Goal: Download file/media

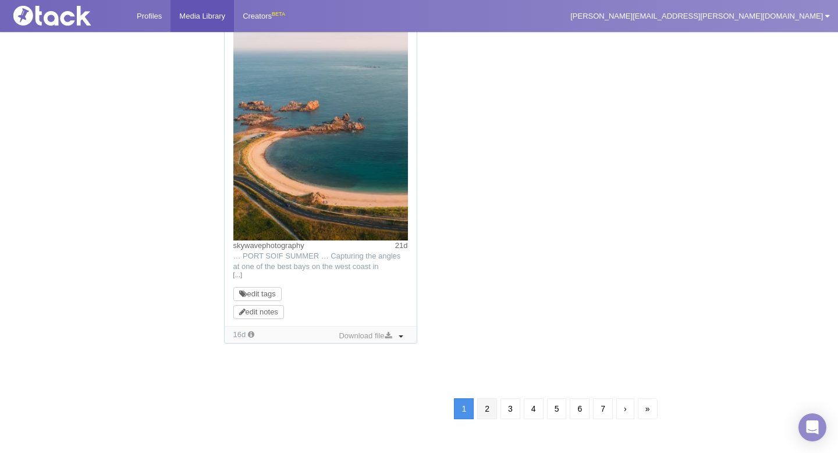
click at [487, 412] on link "2" at bounding box center [487, 408] width 20 height 21
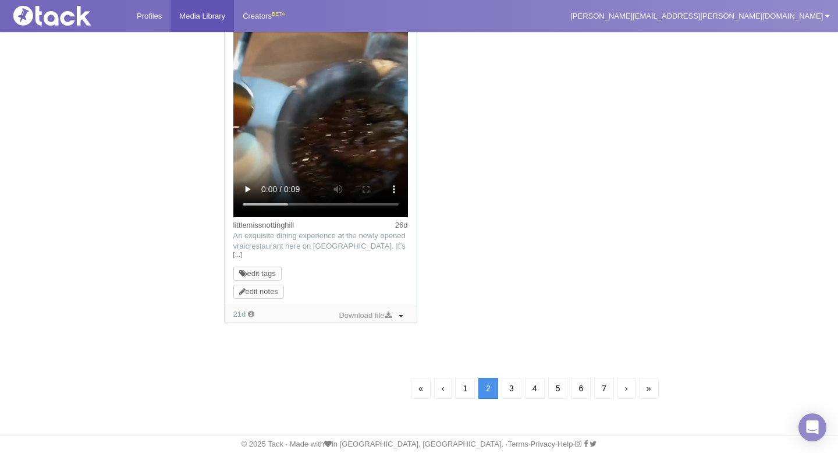
click at [506, 386] on link "3" at bounding box center [512, 388] width 20 height 21
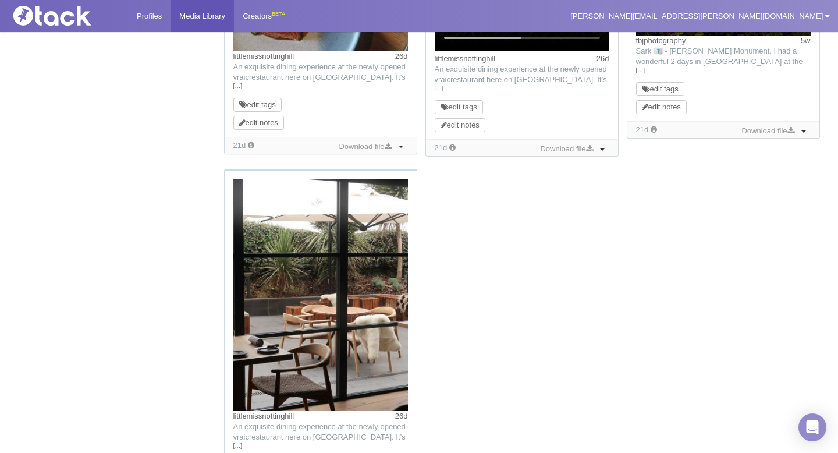
scroll to position [1253, 0]
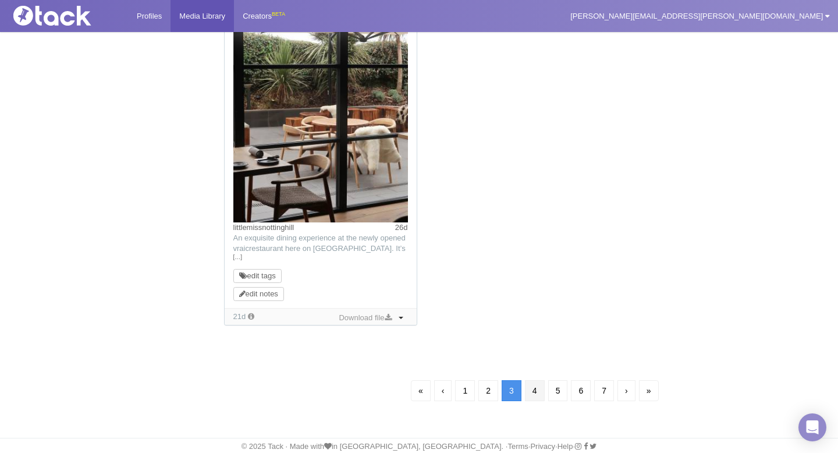
click at [533, 392] on link "4" at bounding box center [535, 390] width 20 height 21
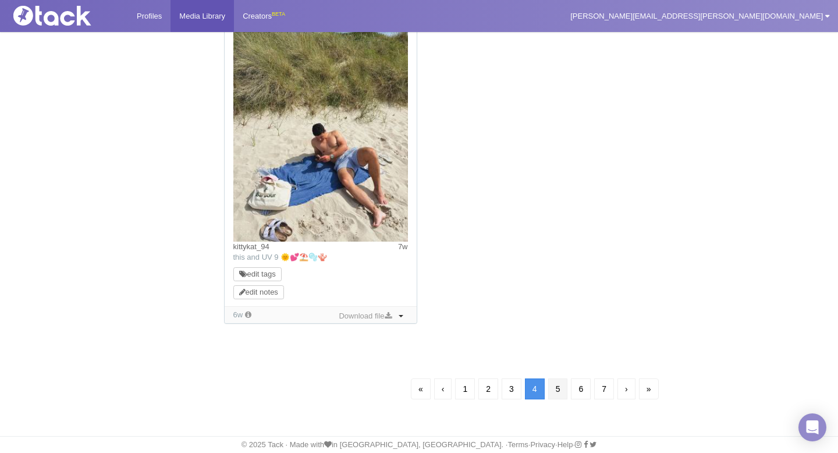
click at [551, 384] on link "5" at bounding box center [558, 388] width 20 height 21
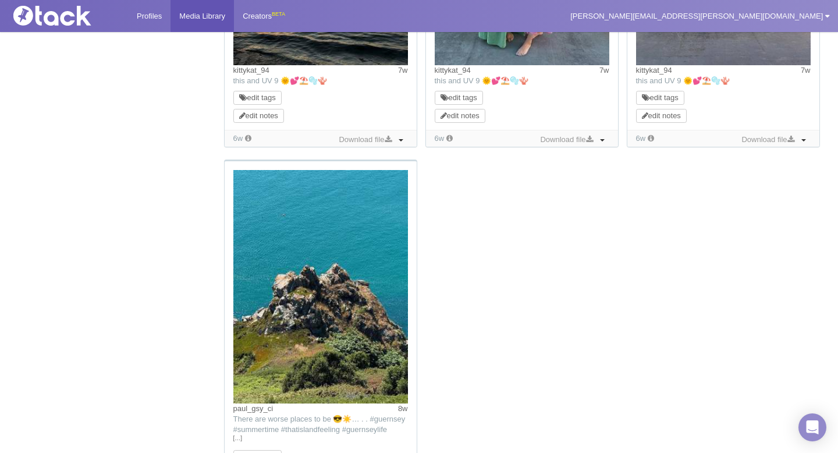
scroll to position [1143, 0]
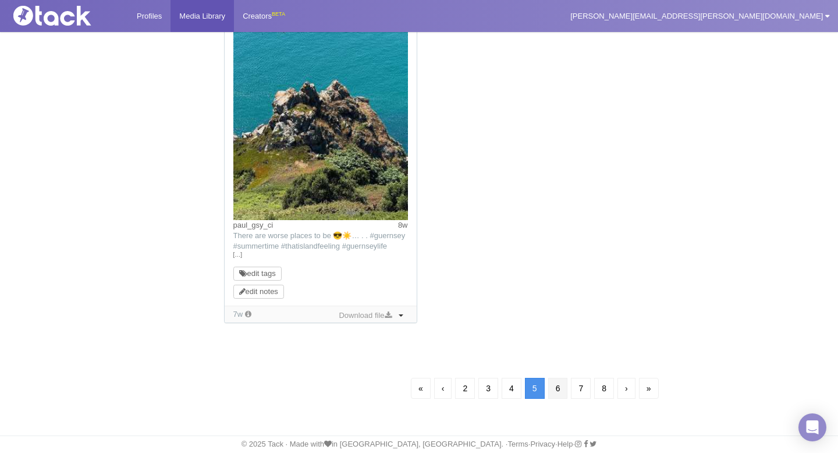
click at [558, 384] on link "6" at bounding box center [558, 388] width 20 height 21
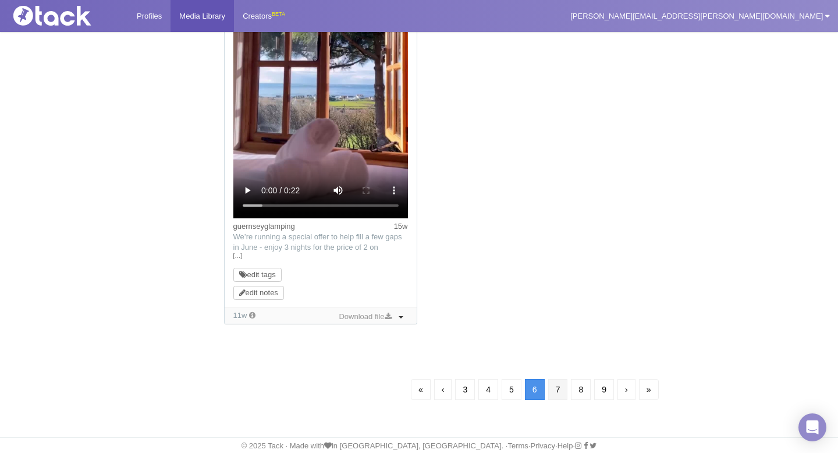
click at [558, 384] on link "7" at bounding box center [558, 389] width 20 height 21
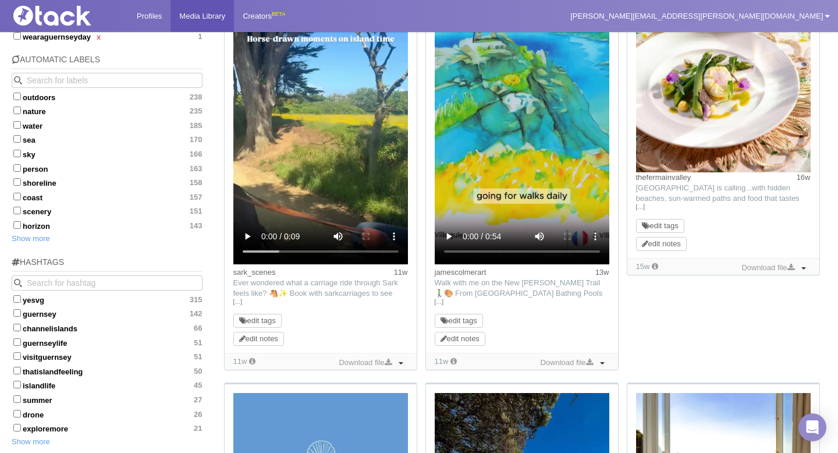
scroll to position [423, 0]
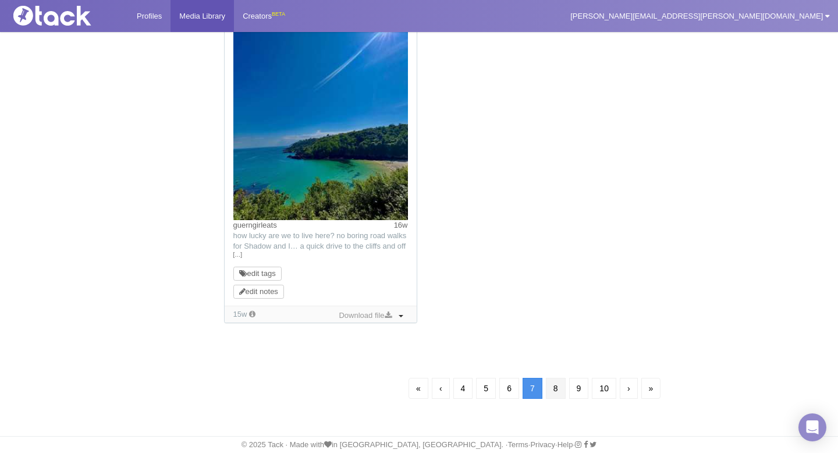
click at [556, 386] on link "8" at bounding box center [556, 388] width 20 height 21
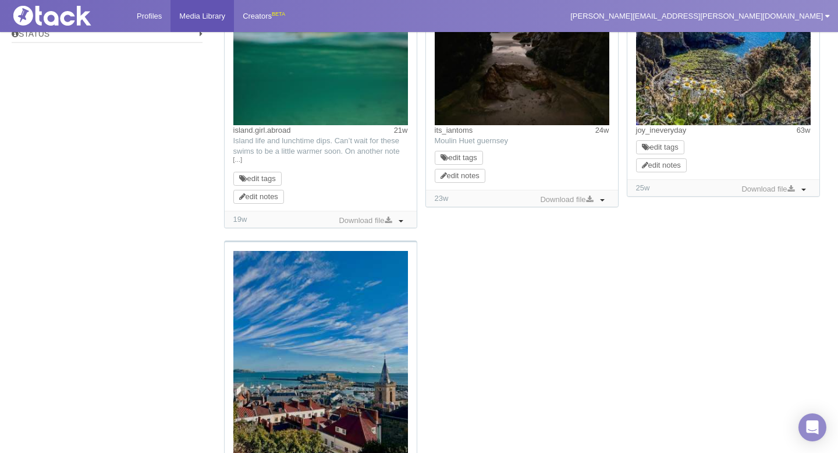
scroll to position [1172, 0]
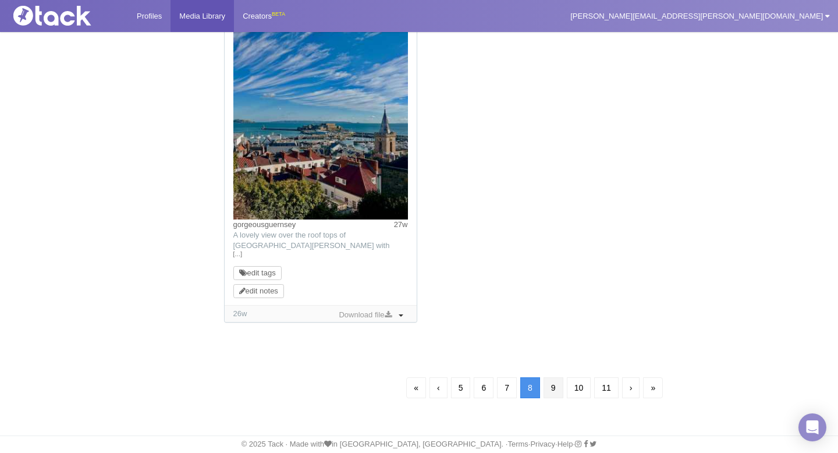
click at [555, 385] on link "9" at bounding box center [554, 387] width 20 height 21
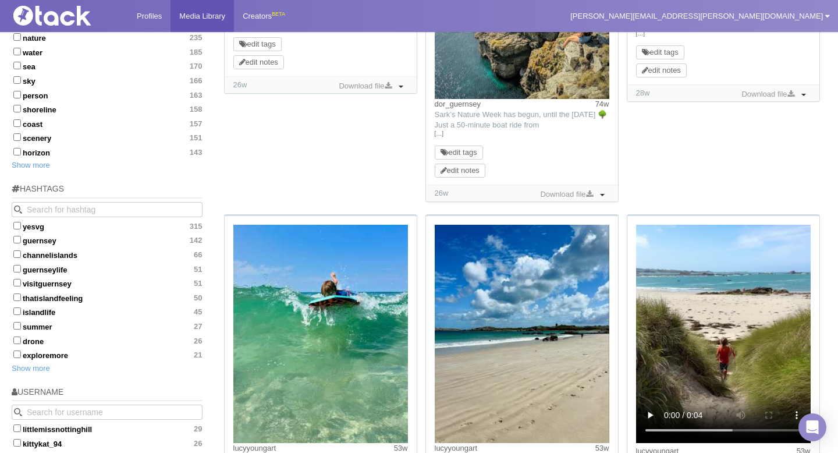
scroll to position [111, 0]
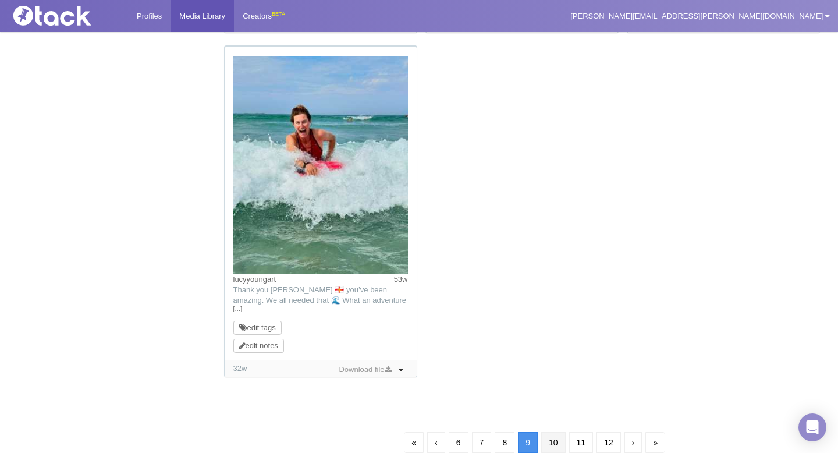
click at [554, 446] on link "10" at bounding box center [553, 442] width 24 height 21
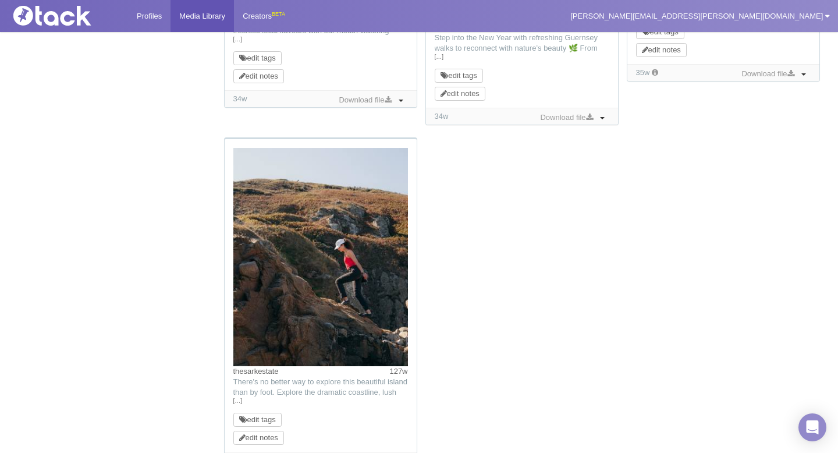
scroll to position [1167, 0]
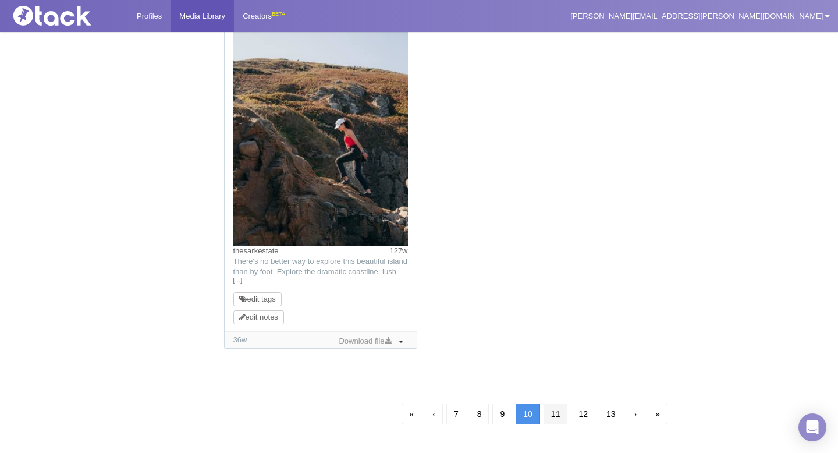
click at [554, 413] on link "11" at bounding box center [556, 413] width 24 height 21
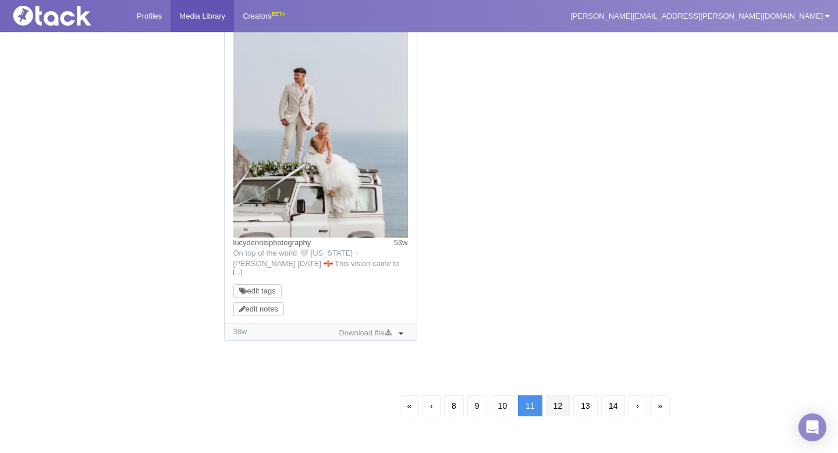
click at [563, 411] on link "12" at bounding box center [558, 405] width 24 height 21
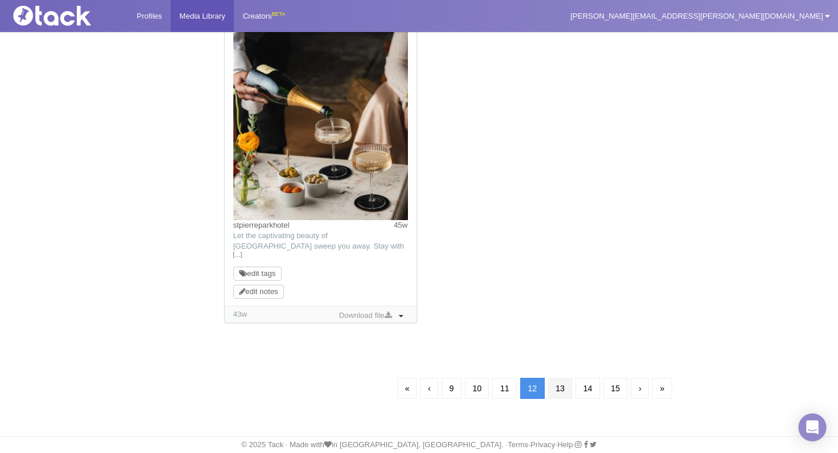
click at [559, 396] on link "13" at bounding box center [560, 388] width 24 height 21
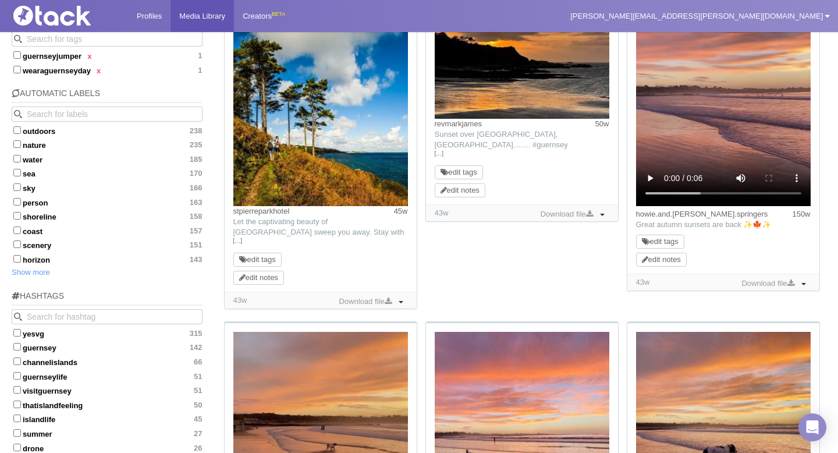
scroll to position [117, 0]
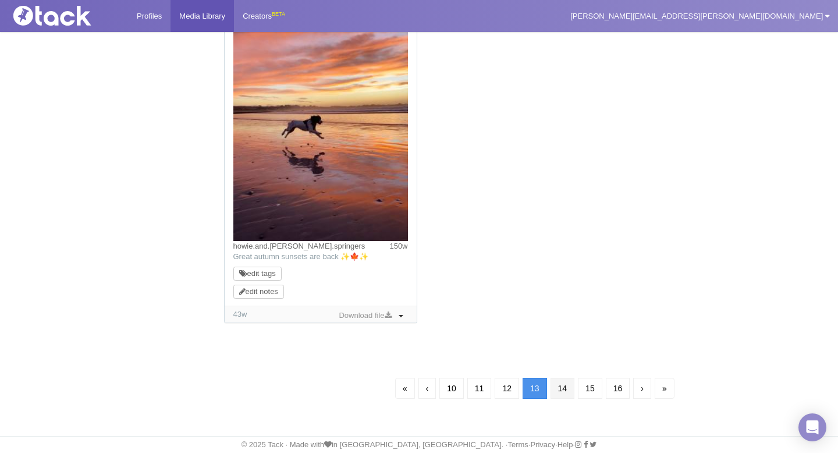
click at [562, 392] on link "14" at bounding box center [563, 388] width 24 height 21
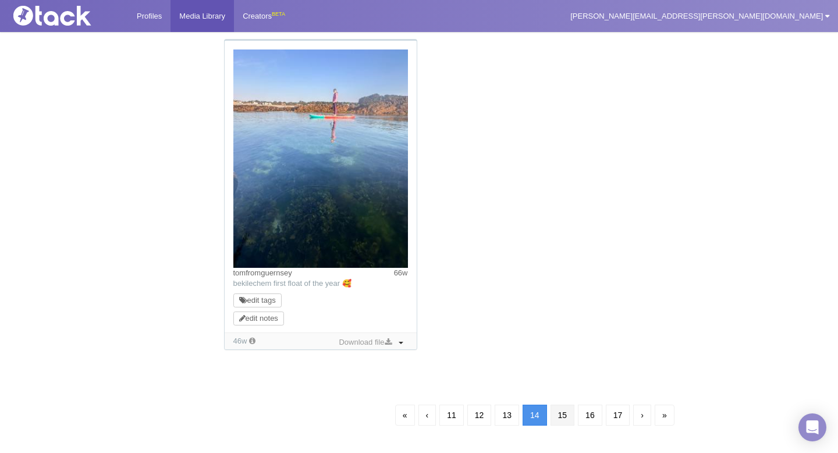
click at [566, 418] on link "15" at bounding box center [563, 415] width 24 height 21
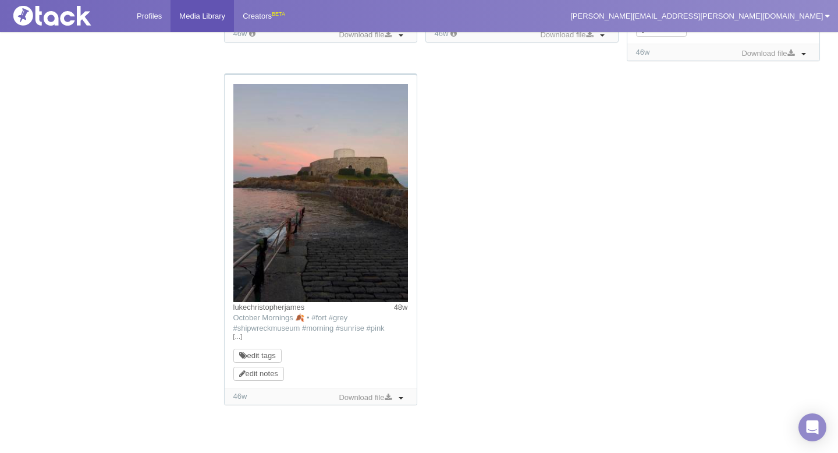
scroll to position [1149, 0]
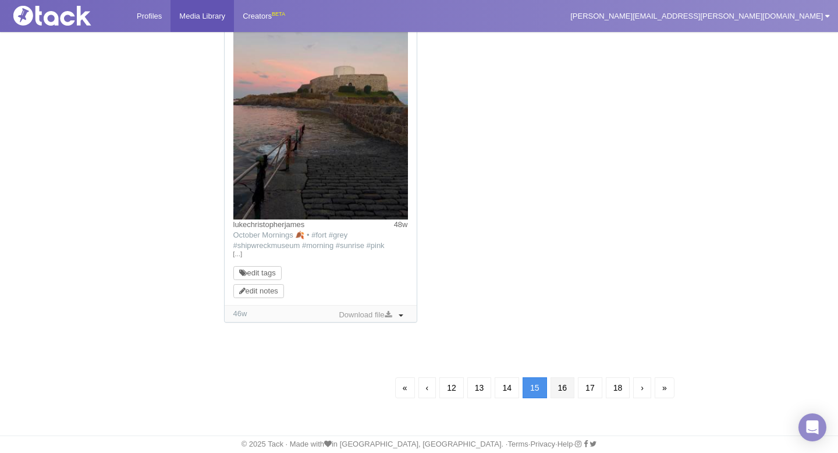
click at [564, 388] on link "16" at bounding box center [563, 387] width 24 height 21
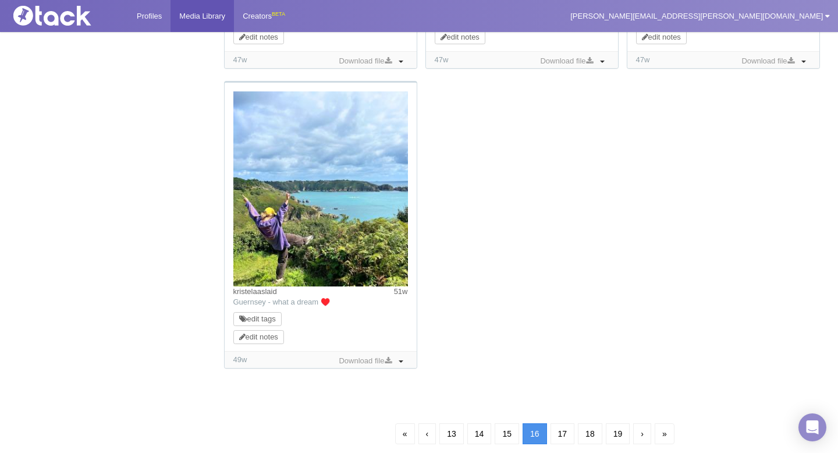
scroll to position [1243, 0]
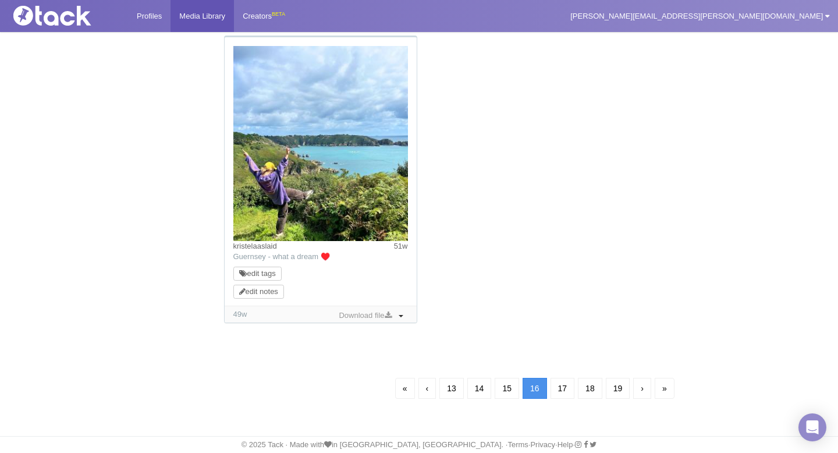
click at [566, 385] on link "17" at bounding box center [563, 388] width 24 height 21
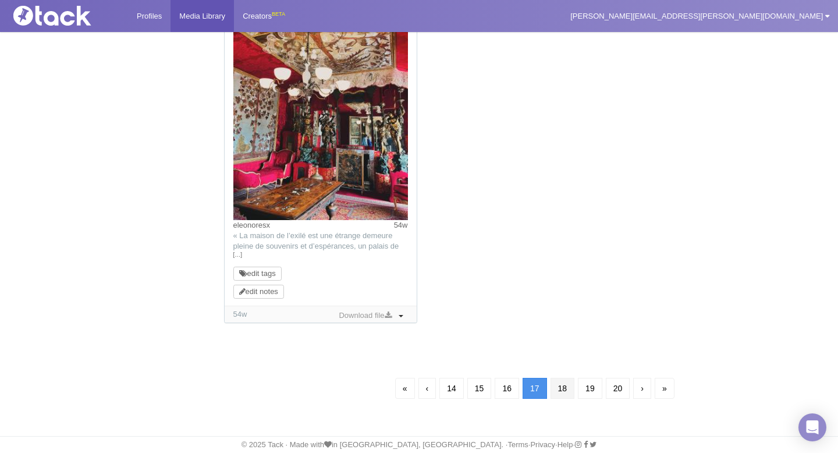
click at [566, 385] on link "18" at bounding box center [563, 388] width 24 height 21
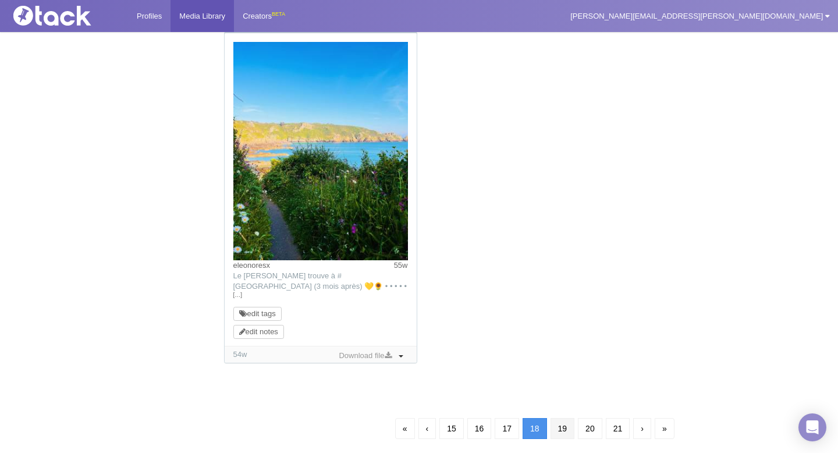
click at [562, 428] on link "19" at bounding box center [563, 428] width 24 height 21
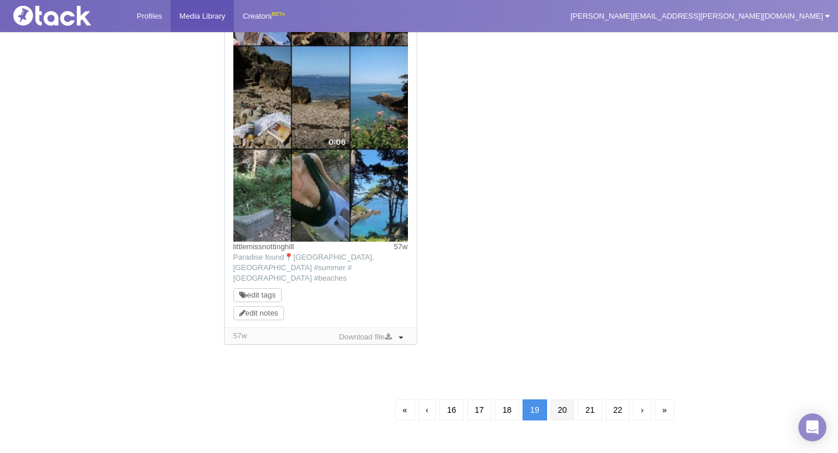
click at [562, 399] on link "20" at bounding box center [563, 409] width 24 height 21
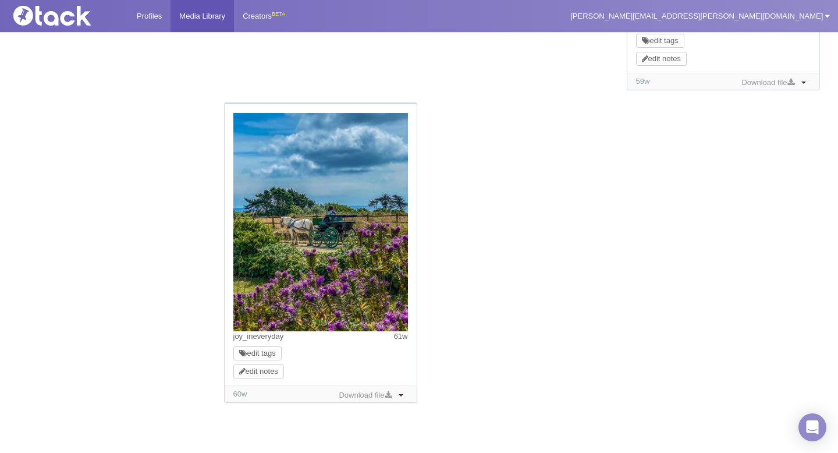
scroll to position [1256, 0]
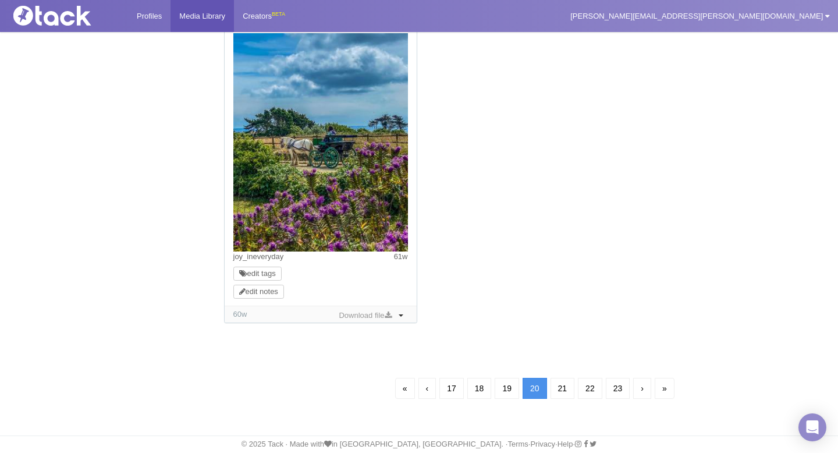
click at [564, 395] on link "21" at bounding box center [563, 388] width 24 height 21
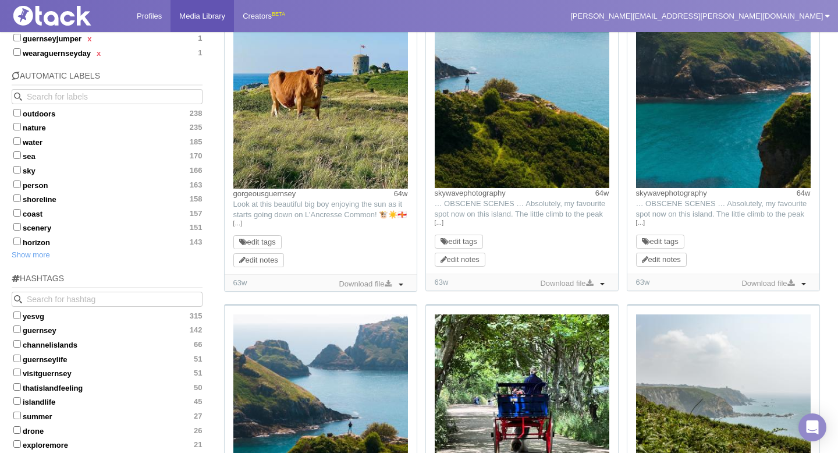
scroll to position [119, 0]
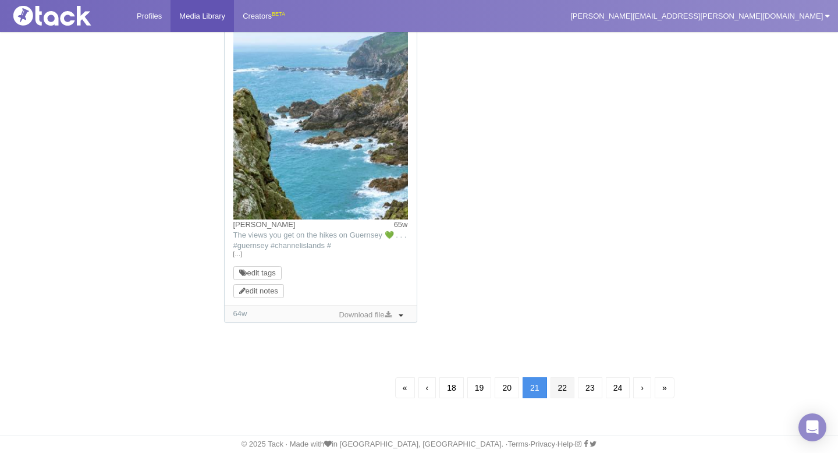
click at [565, 391] on link "22" at bounding box center [563, 387] width 24 height 21
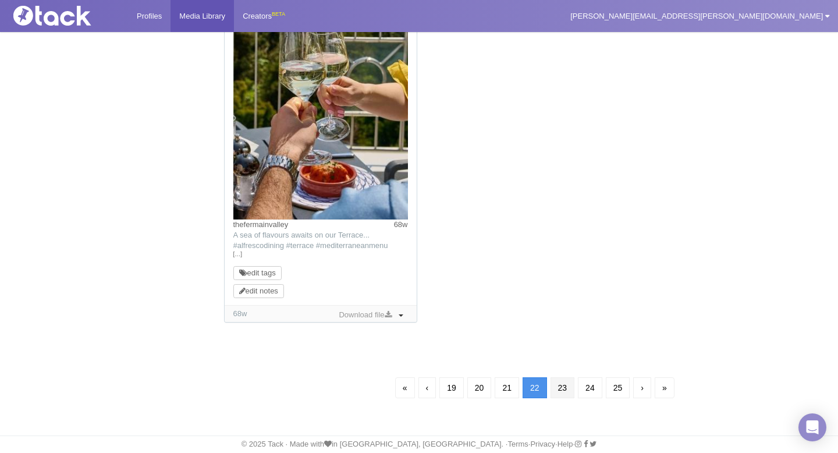
click at [569, 384] on link "23" at bounding box center [563, 387] width 24 height 21
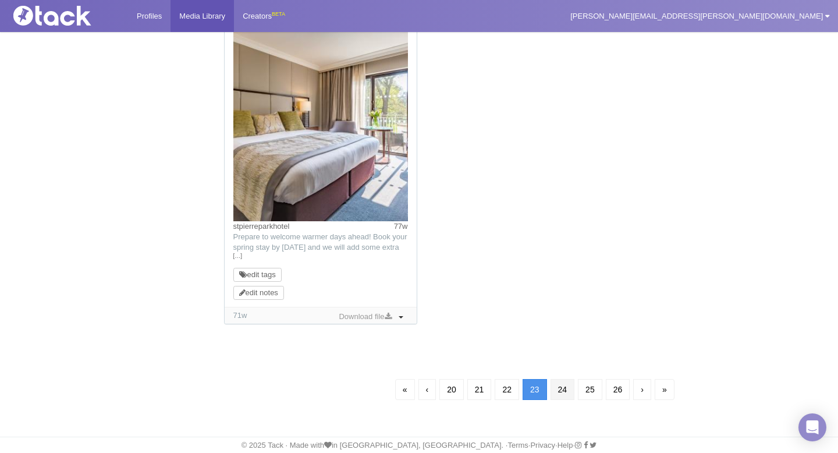
click at [568, 394] on link "24" at bounding box center [563, 389] width 24 height 21
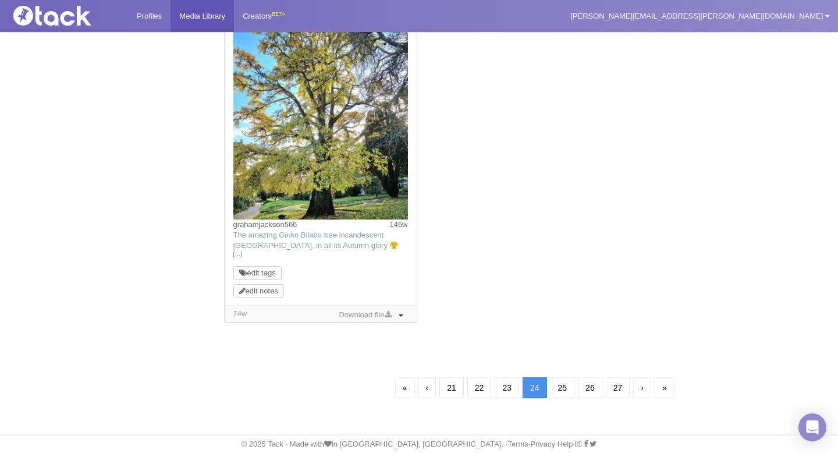
scroll to position [84, 0]
click at [570, 389] on link "25" at bounding box center [563, 387] width 24 height 21
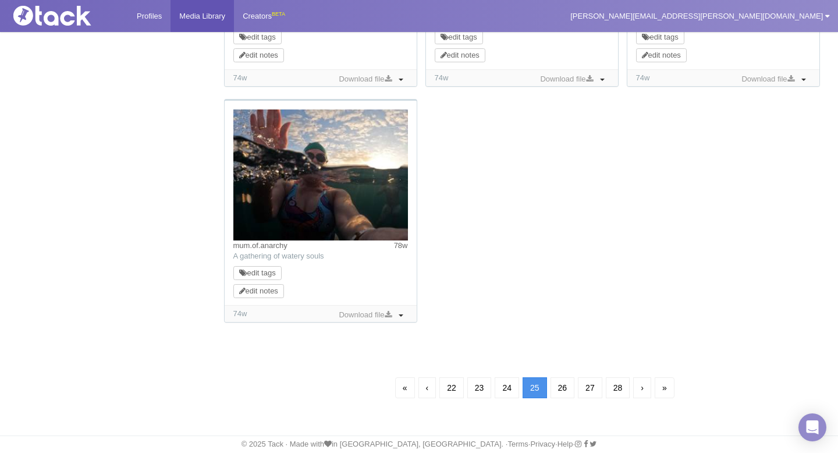
click at [571, 389] on link "26" at bounding box center [563, 387] width 24 height 21
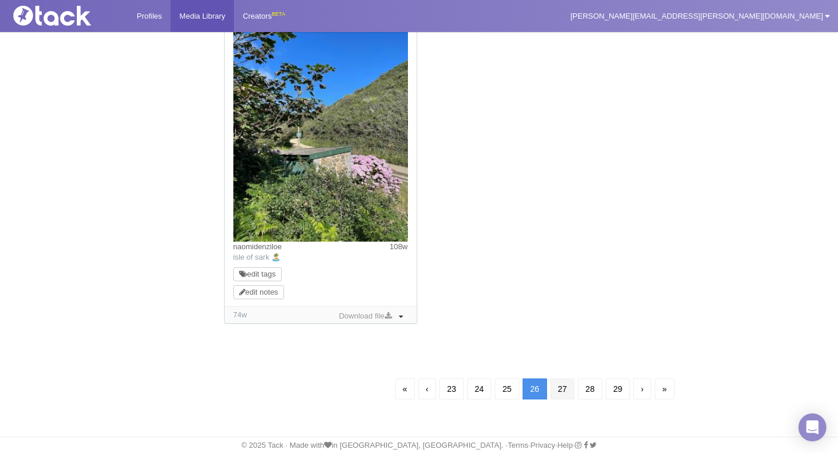
click at [567, 388] on link "27" at bounding box center [563, 388] width 24 height 21
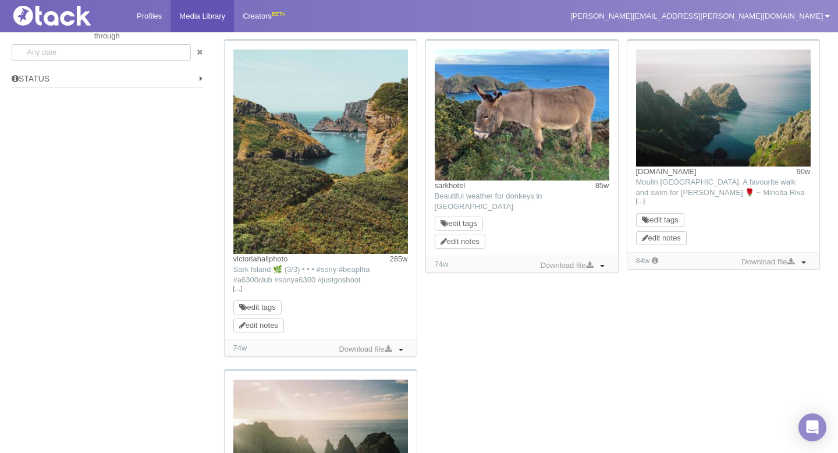
scroll to position [1153, 0]
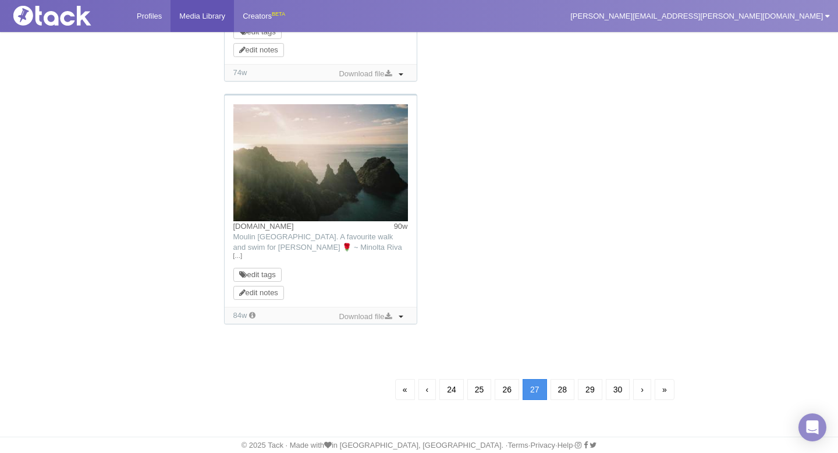
click at [570, 380] on link "28" at bounding box center [563, 389] width 24 height 21
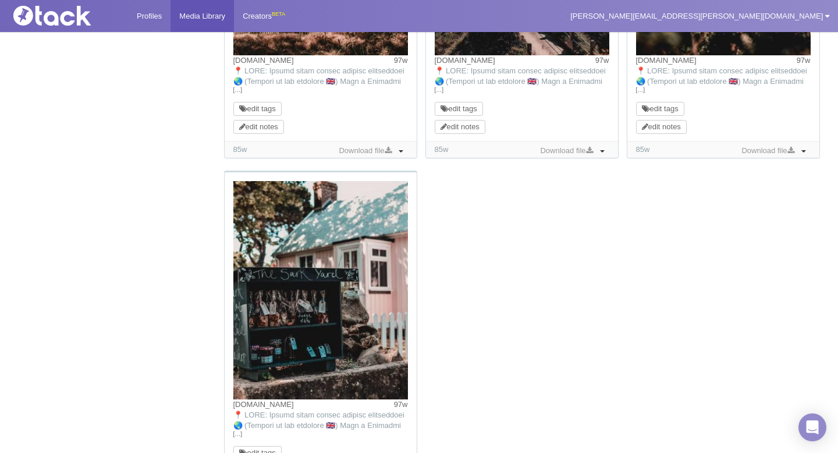
scroll to position [1193, 0]
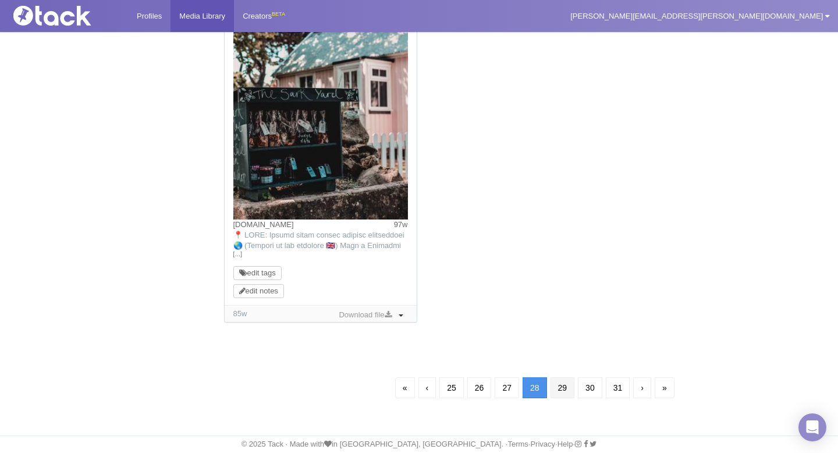
click at [563, 385] on link "29" at bounding box center [563, 387] width 24 height 21
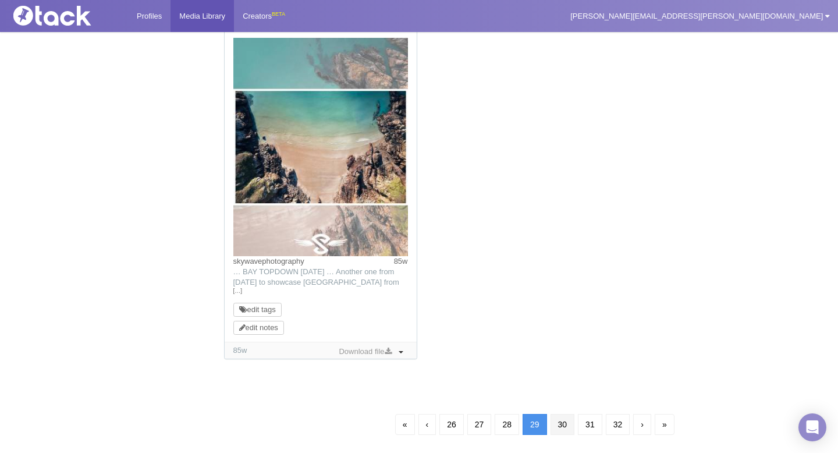
click at [563, 421] on link "30" at bounding box center [563, 424] width 24 height 21
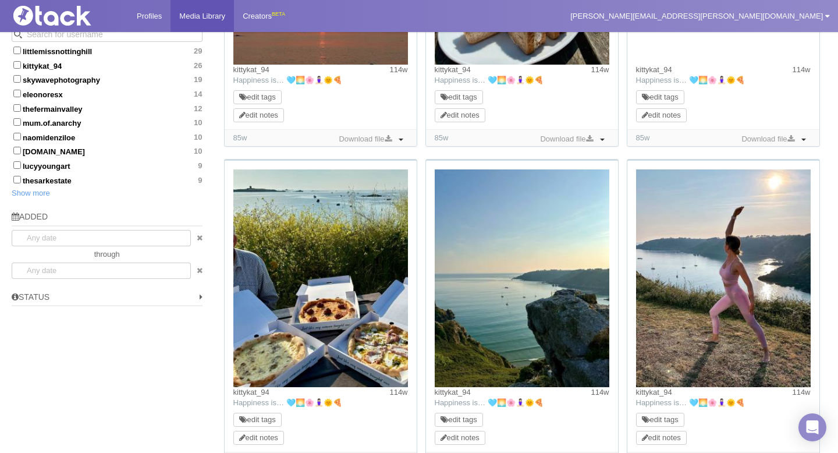
scroll to position [1128, 0]
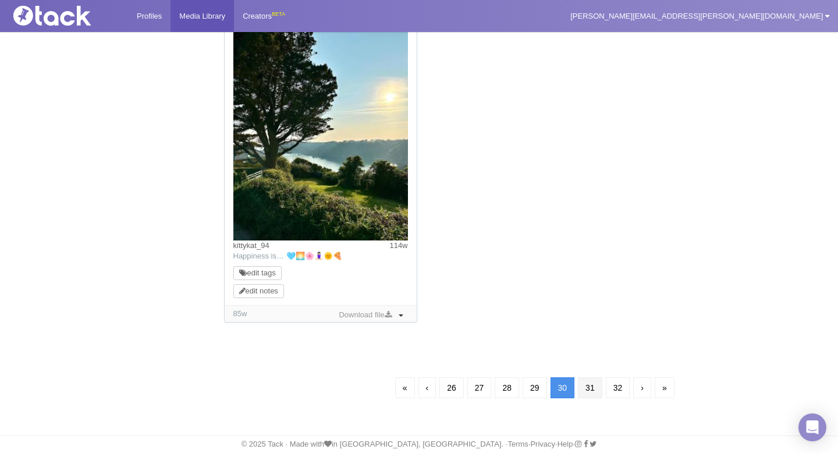
click at [589, 395] on link "31" at bounding box center [590, 387] width 24 height 21
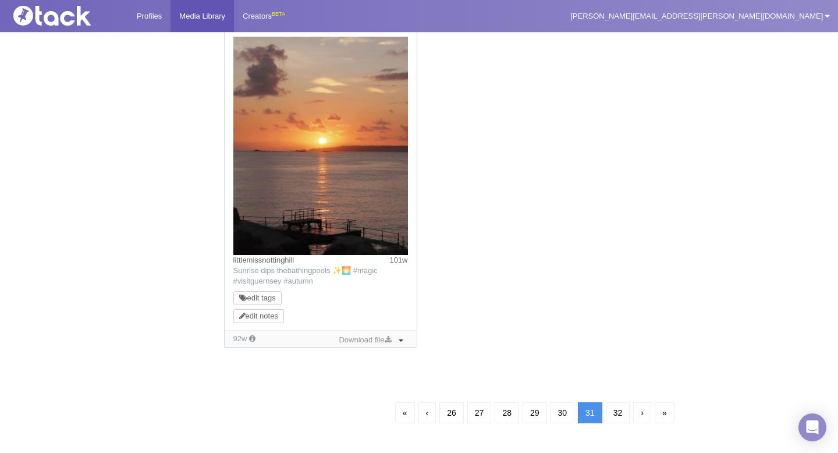
scroll to position [84, 0]
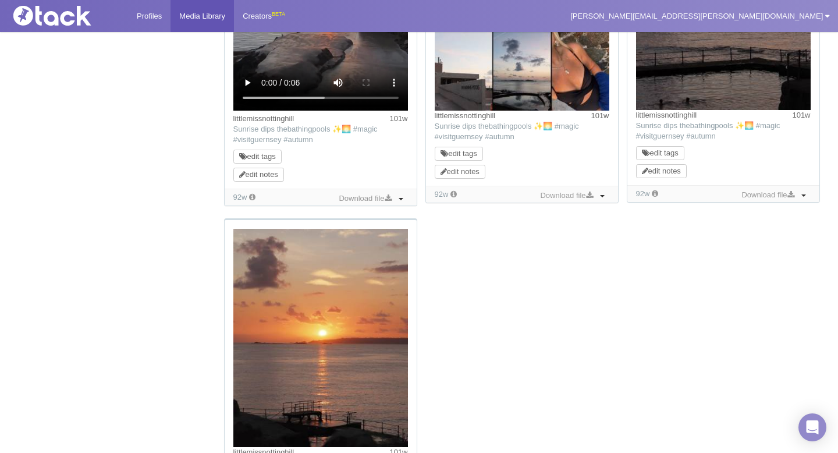
scroll to position [1153, 0]
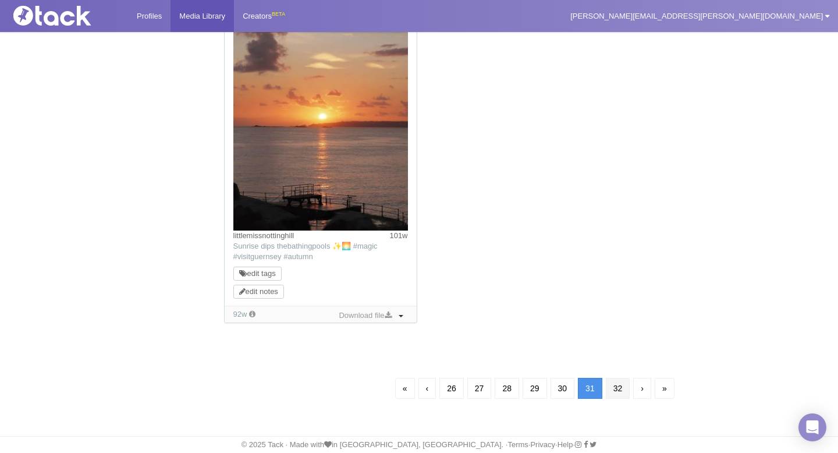
click at [619, 391] on link "32" at bounding box center [618, 388] width 24 height 21
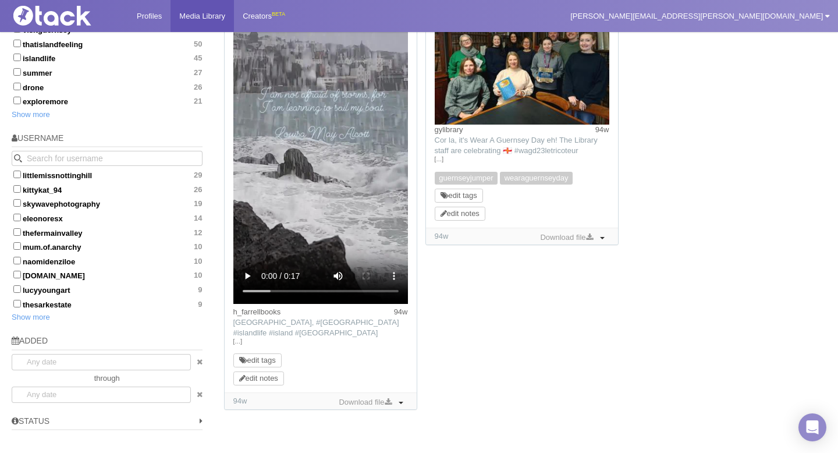
scroll to position [622, 0]
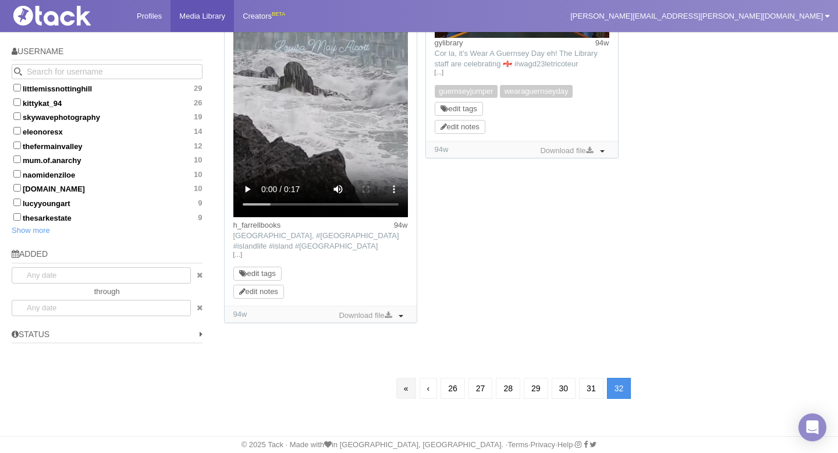
click at [404, 388] on link "«" at bounding box center [406, 388] width 20 height 21
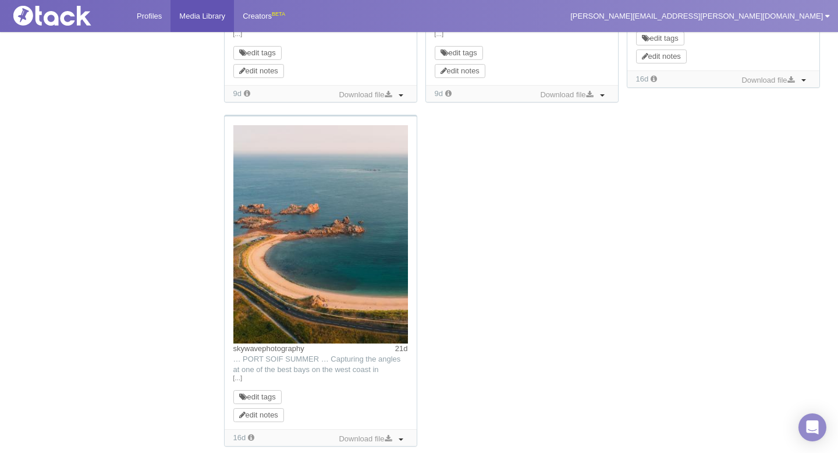
scroll to position [1237, 0]
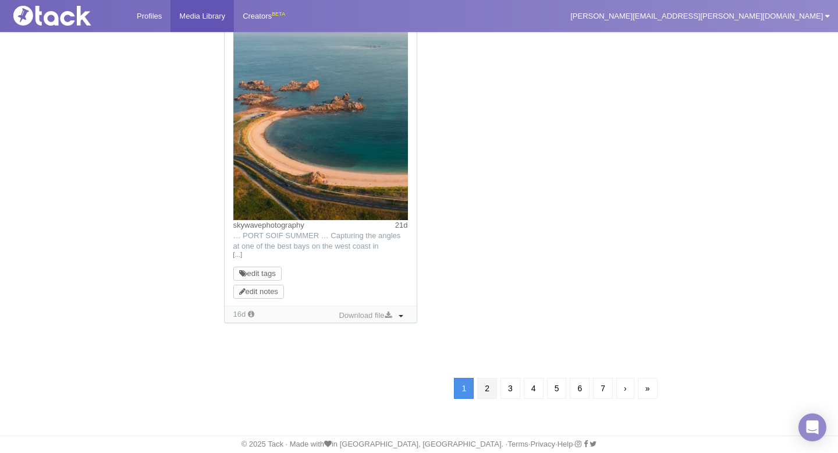
click at [485, 389] on link "2" at bounding box center [487, 388] width 20 height 21
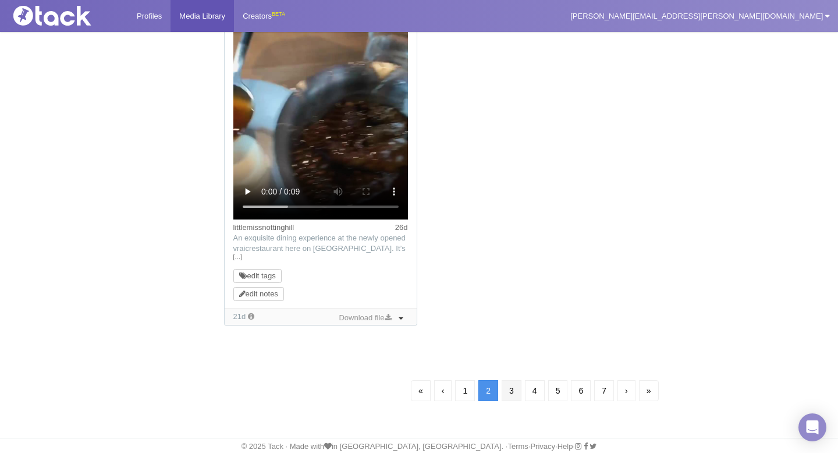
click at [504, 393] on link "3" at bounding box center [512, 390] width 20 height 21
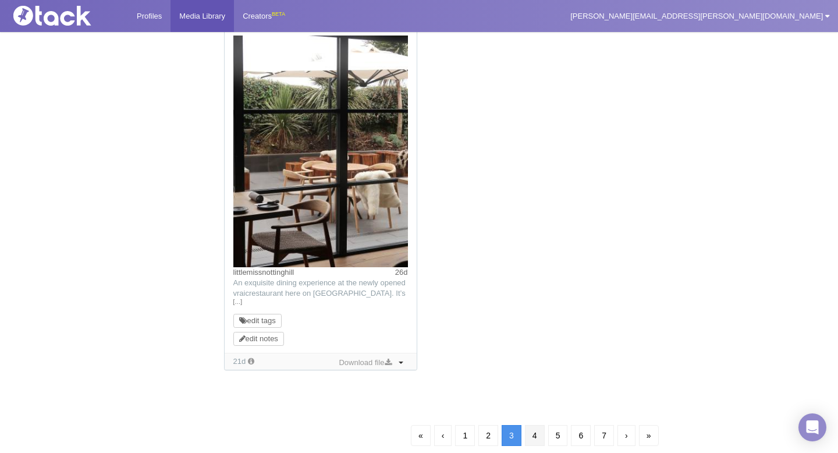
click at [534, 428] on link "4" at bounding box center [535, 435] width 20 height 21
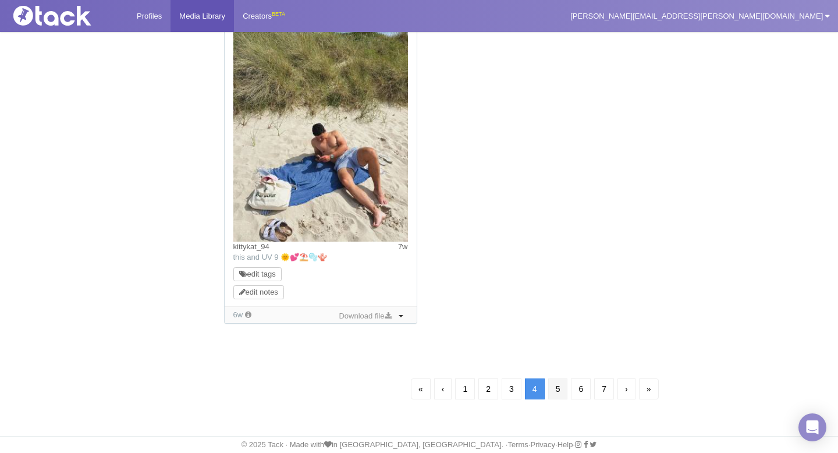
click at [559, 395] on link "5" at bounding box center [558, 388] width 20 height 21
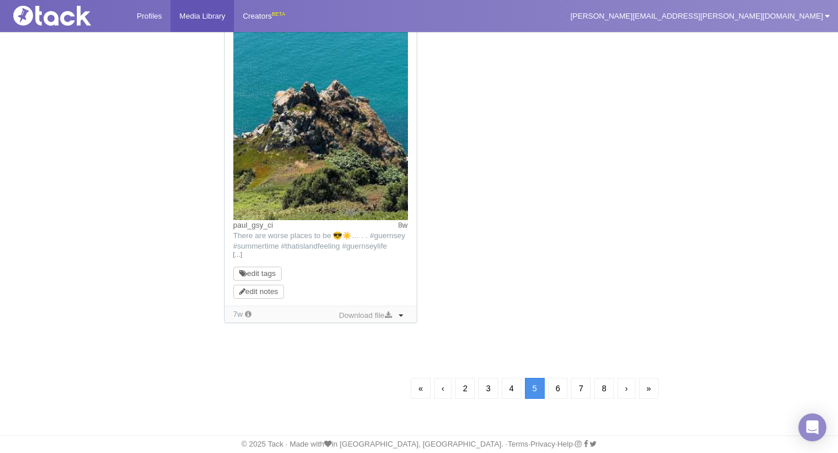
scroll to position [84, 0]
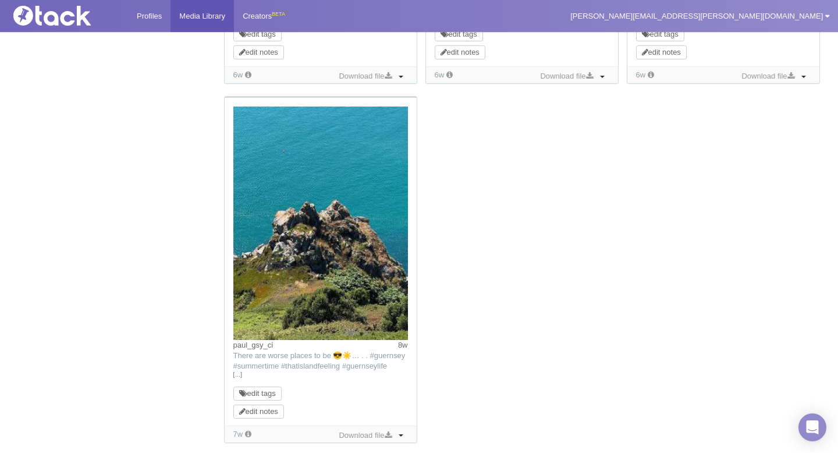
scroll to position [1096, 0]
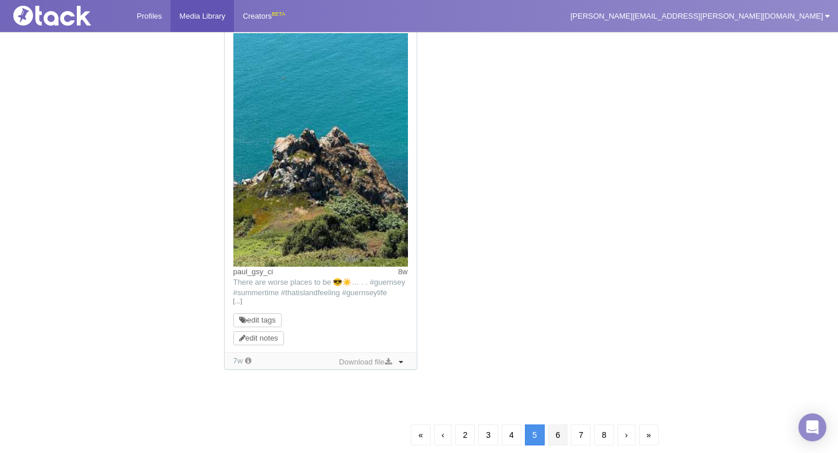
click at [559, 435] on link "6" at bounding box center [558, 434] width 20 height 21
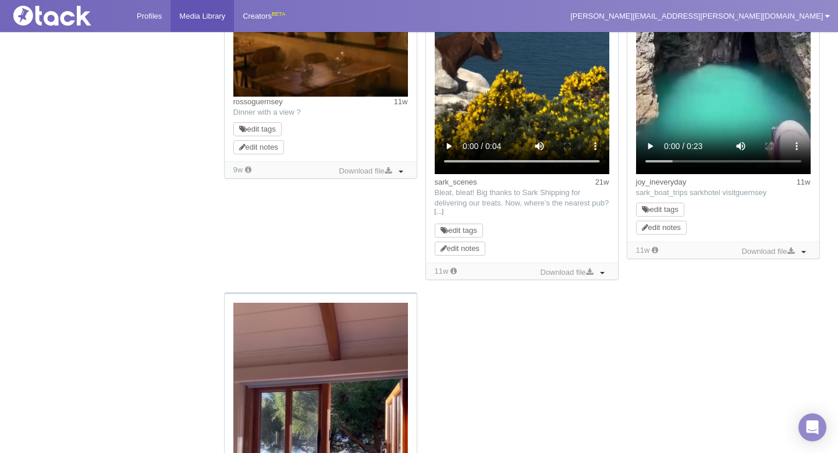
scroll to position [84, 0]
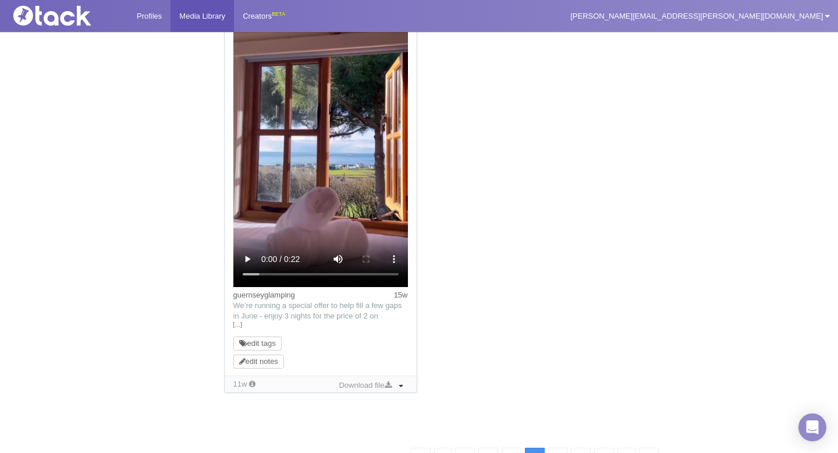
scroll to position [1474, 0]
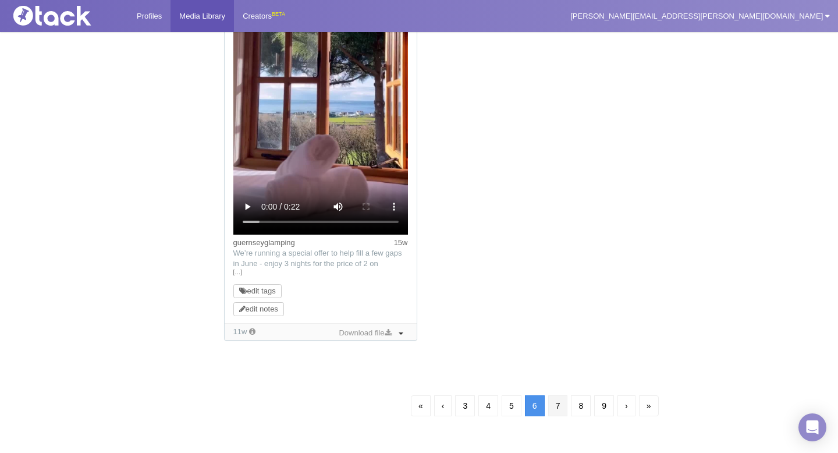
click at [560, 403] on link "7" at bounding box center [558, 405] width 20 height 21
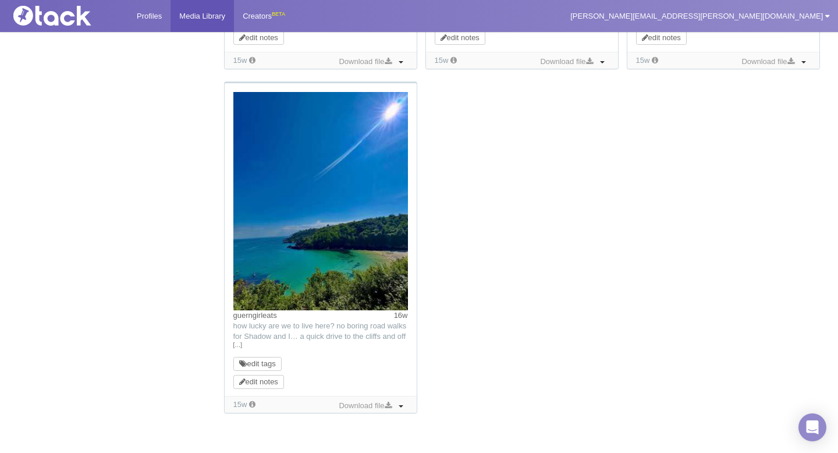
scroll to position [1287, 0]
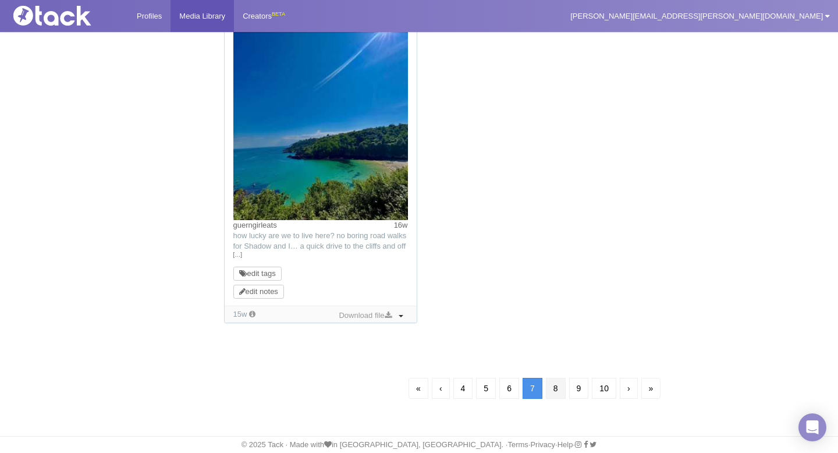
click at [554, 392] on link "8" at bounding box center [556, 388] width 20 height 21
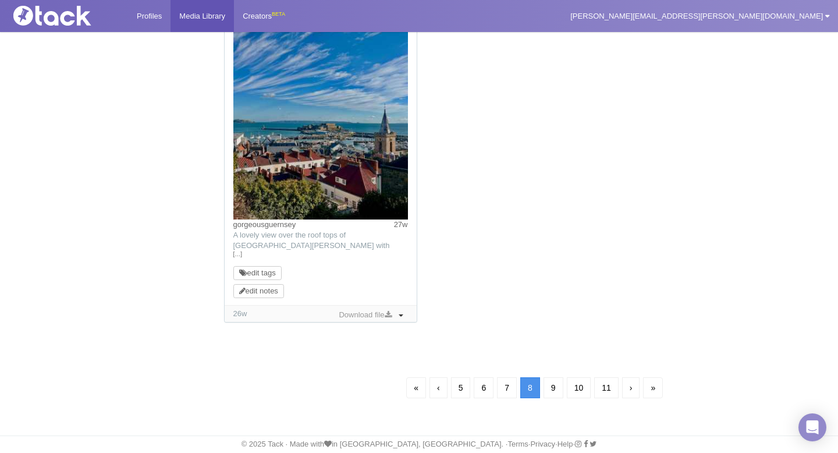
scroll to position [84, 0]
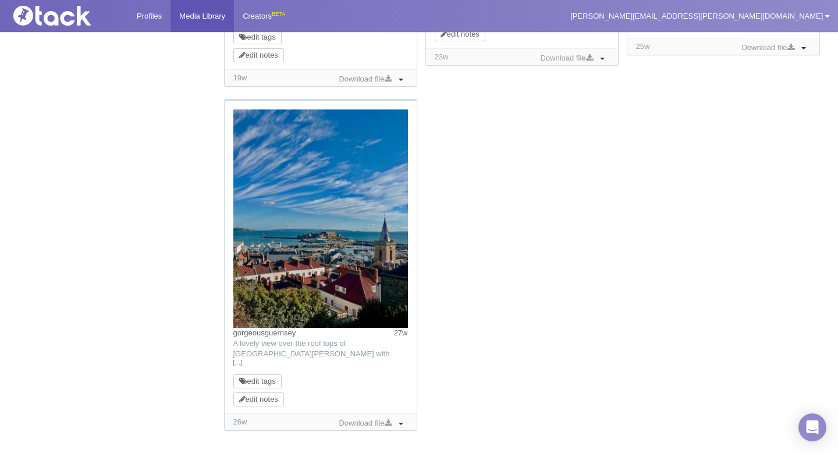
scroll to position [1172, 0]
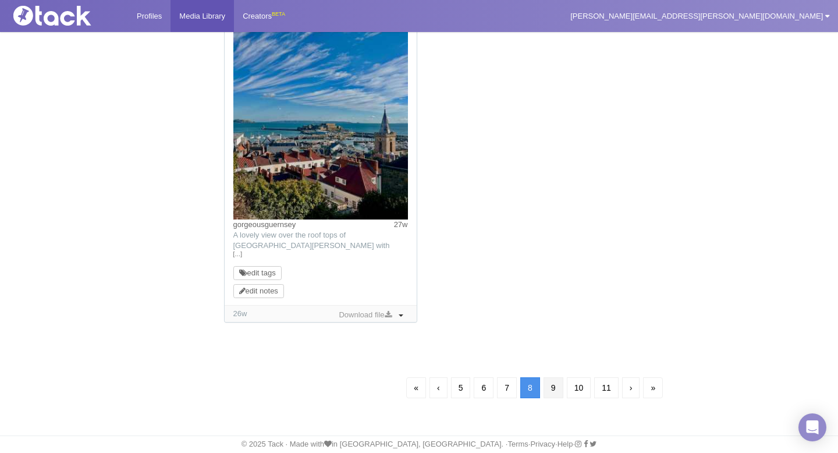
click at [548, 396] on link "9" at bounding box center [554, 387] width 20 height 21
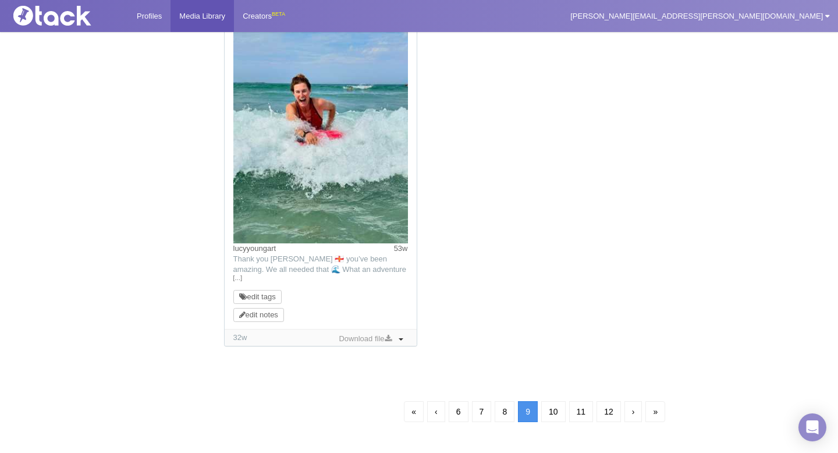
scroll to position [84, 0]
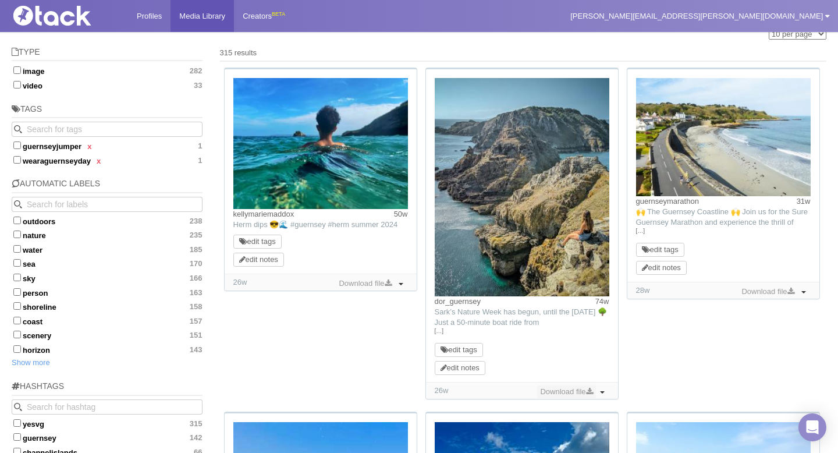
click at [563, 391] on link "Download file" at bounding box center [566, 391] width 58 height 13
drag, startPoint x: 494, startPoint y: 302, endPoint x: 435, endPoint y: 304, distance: 59.4
click at [435, 304] on div "dor_guernsey 74w" at bounding box center [522, 301] width 175 height 10
copy link "dor_guernsey"
